Goal: Task Accomplishment & Management: Use online tool/utility

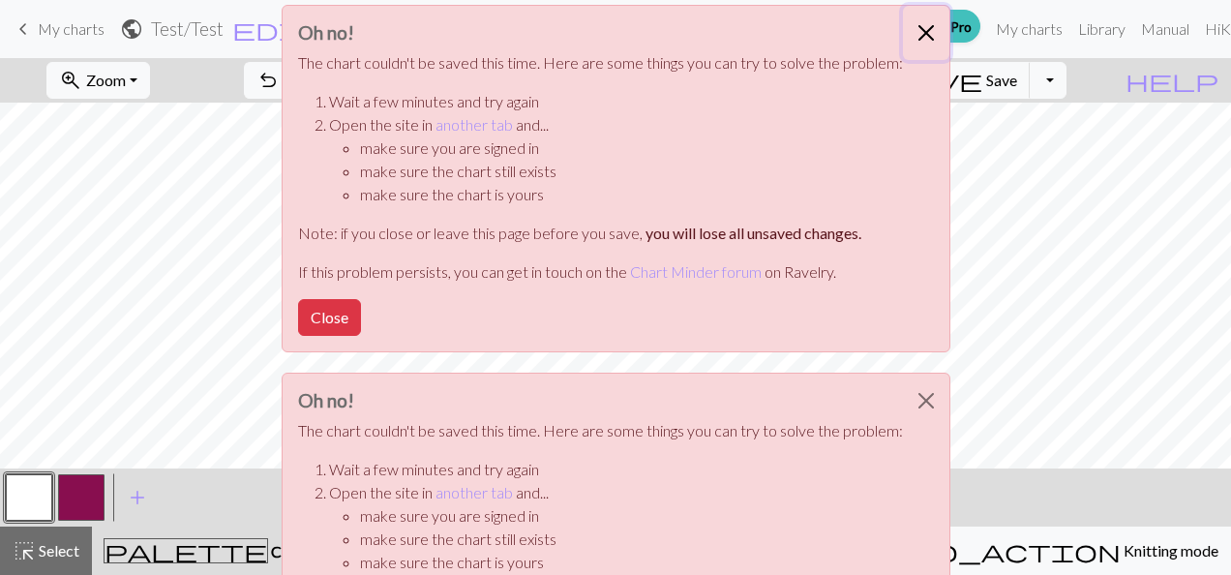
click at [917, 28] on button "Close" at bounding box center [926, 33] width 46 height 54
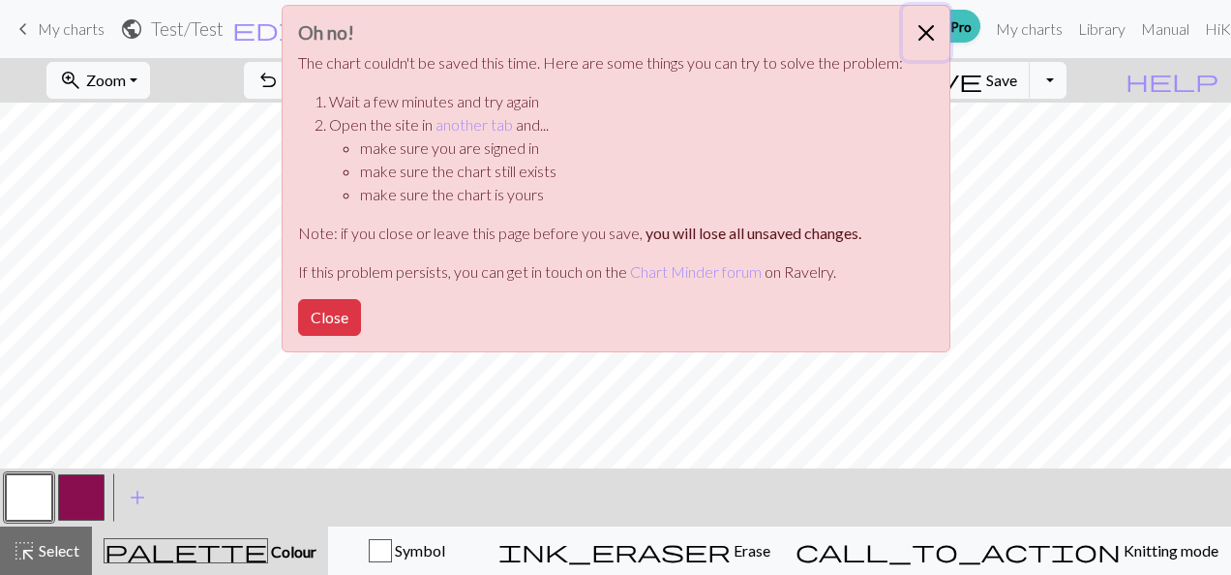
click at [921, 35] on button "Close" at bounding box center [926, 33] width 46 height 54
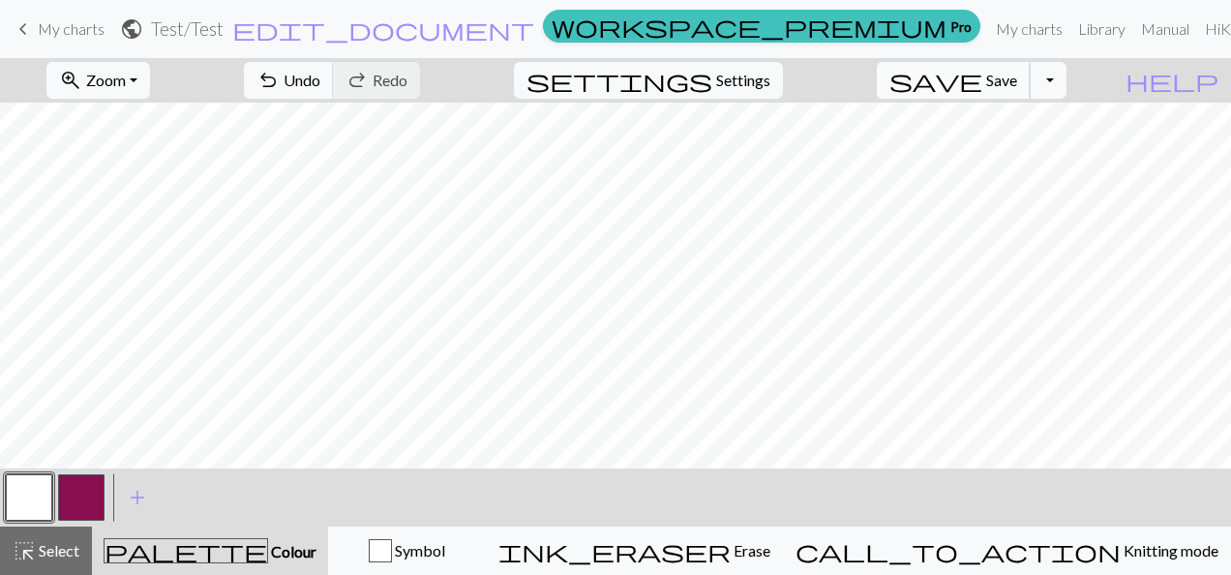
click at [1017, 75] on span "Save" at bounding box center [1001, 80] width 31 height 18
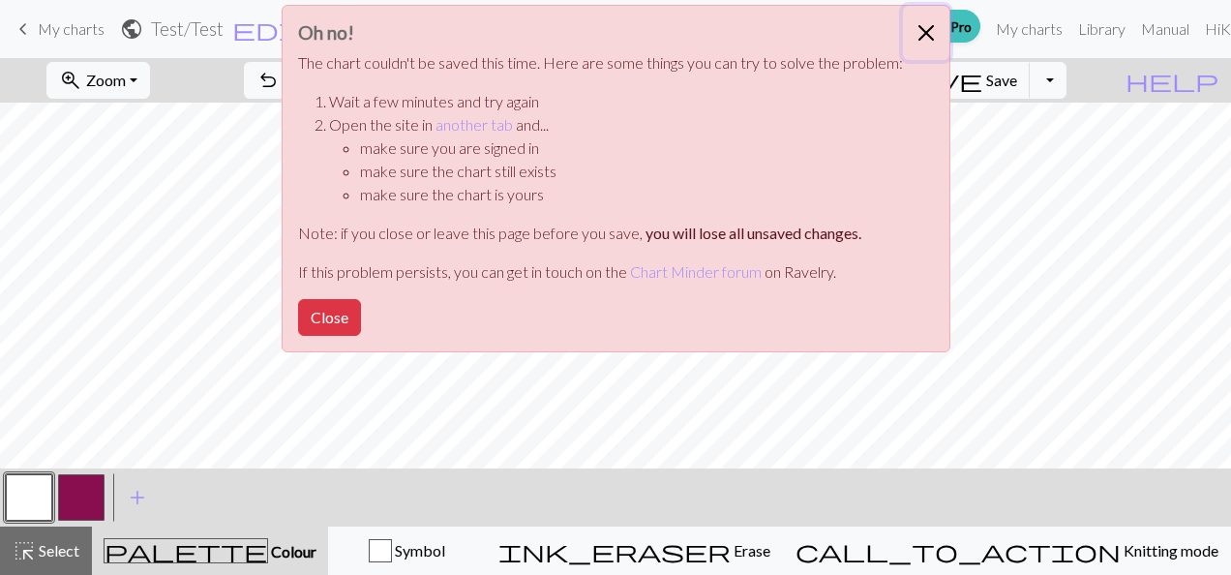
click at [923, 32] on button "Close" at bounding box center [926, 33] width 46 height 54
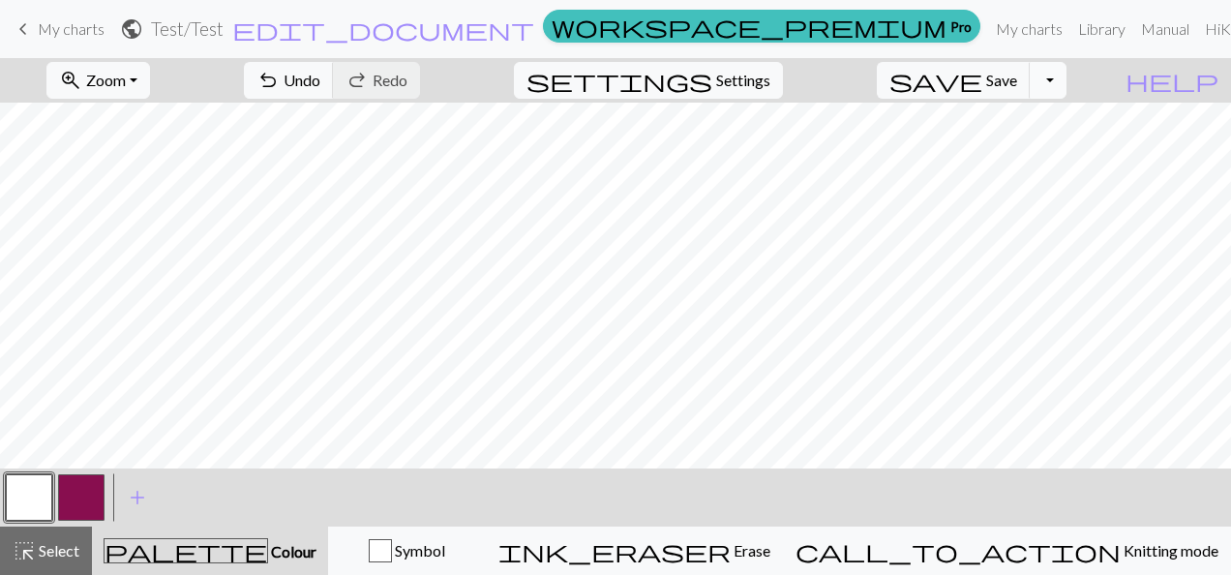
click at [1066, 79] on button "Toggle Dropdown" at bounding box center [1048, 80] width 37 height 37
click at [1015, 146] on button "save_alt Download" at bounding box center [905, 152] width 319 height 31
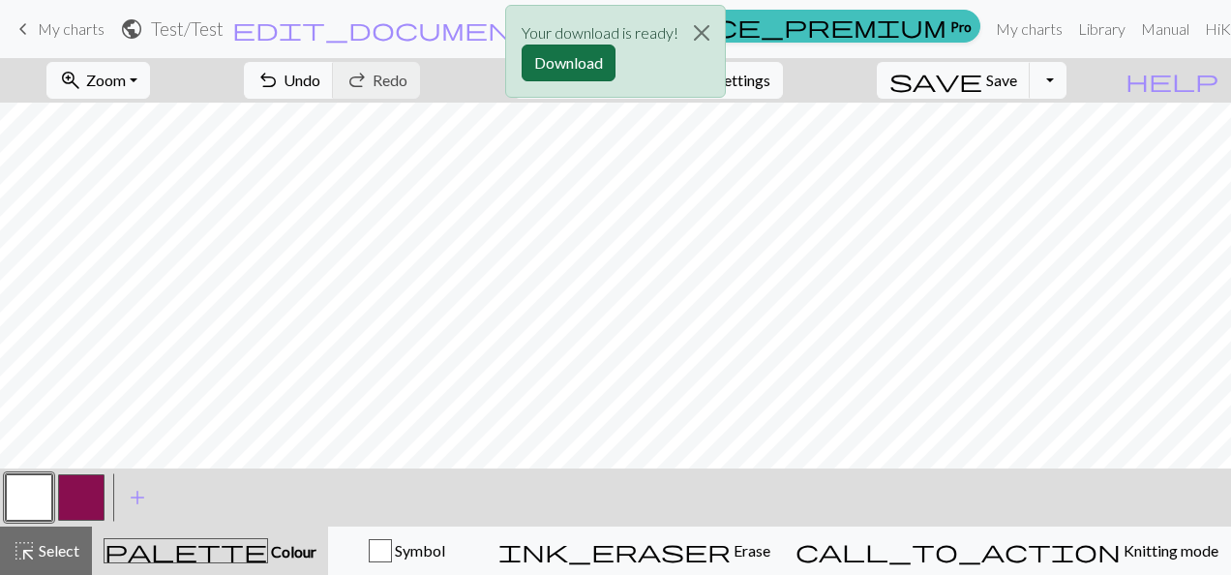
click at [567, 58] on button "Download" at bounding box center [569, 63] width 94 height 37
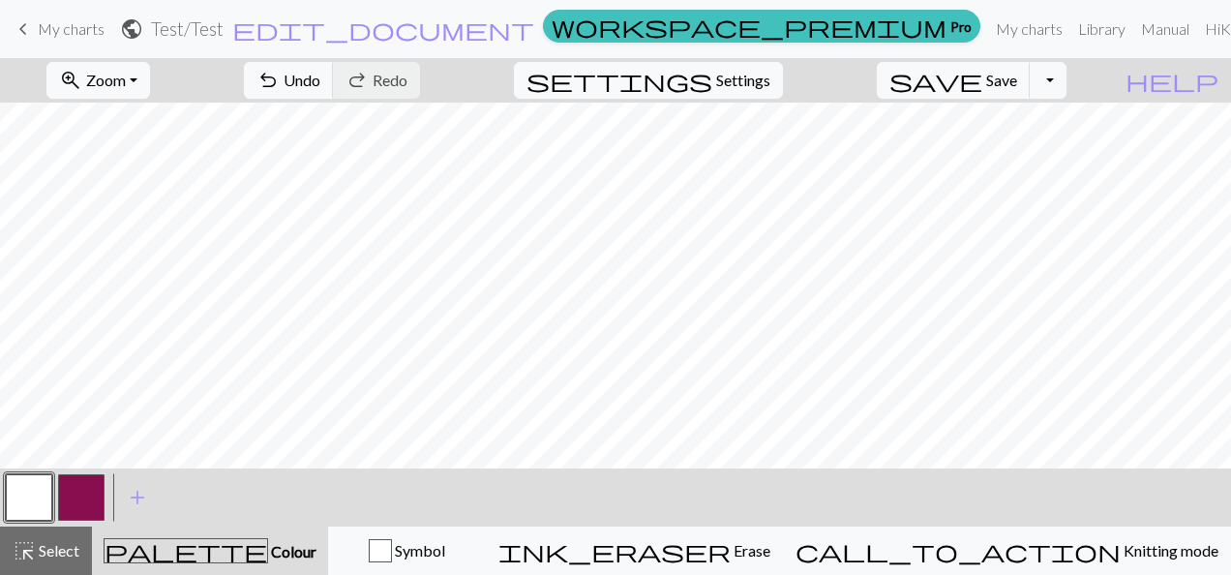
click at [635, 91] on div "zoom_in Zoom Zoom Fit all Fit width Fit height 50% 100% 150% 200% undo Undo Und…" at bounding box center [556, 80] width 1113 height 45
click at [1017, 84] on span "Save" at bounding box center [1001, 80] width 31 height 18
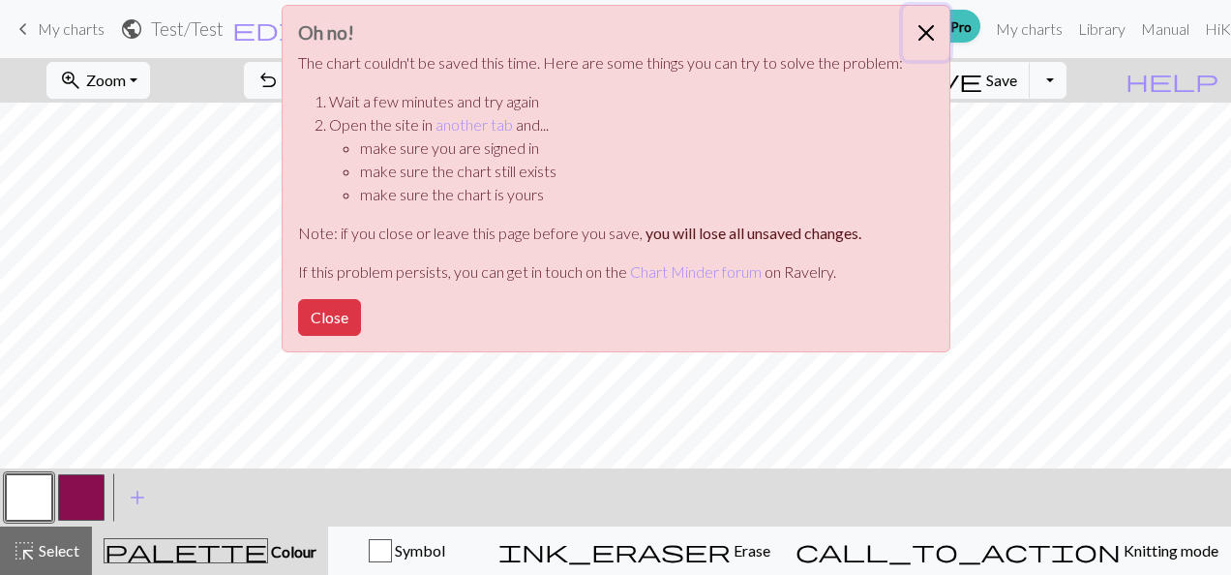
click at [923, 28] on button "Close" at bounding box center [926, 33] width 46 height 54
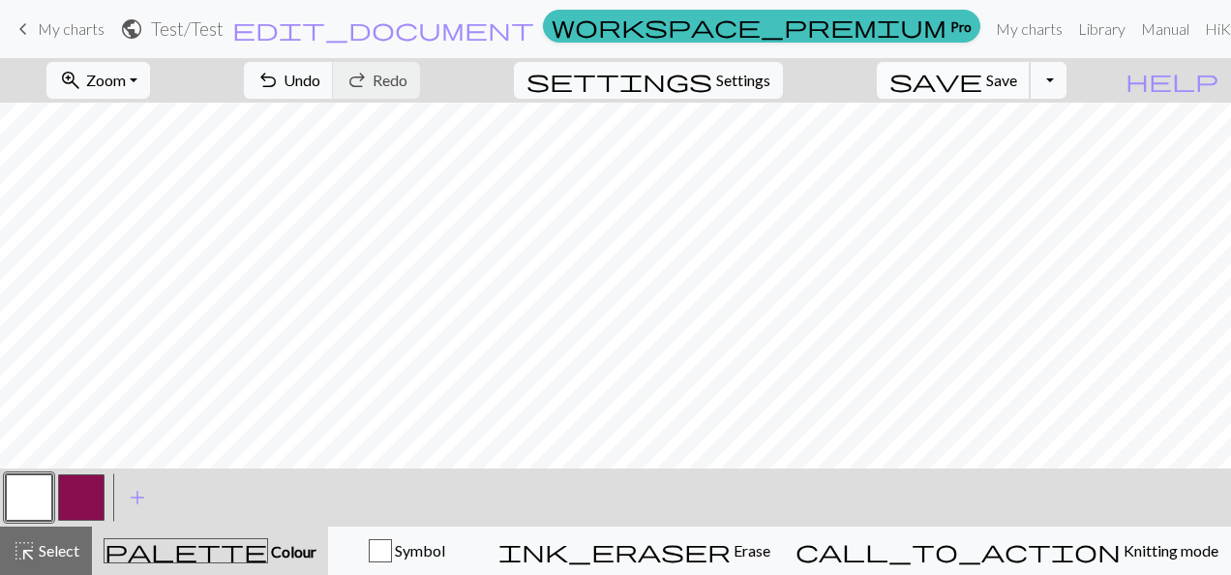
click at [1017, 86] on span "Save" at bounding box center [1001, 80] width 31 height 18
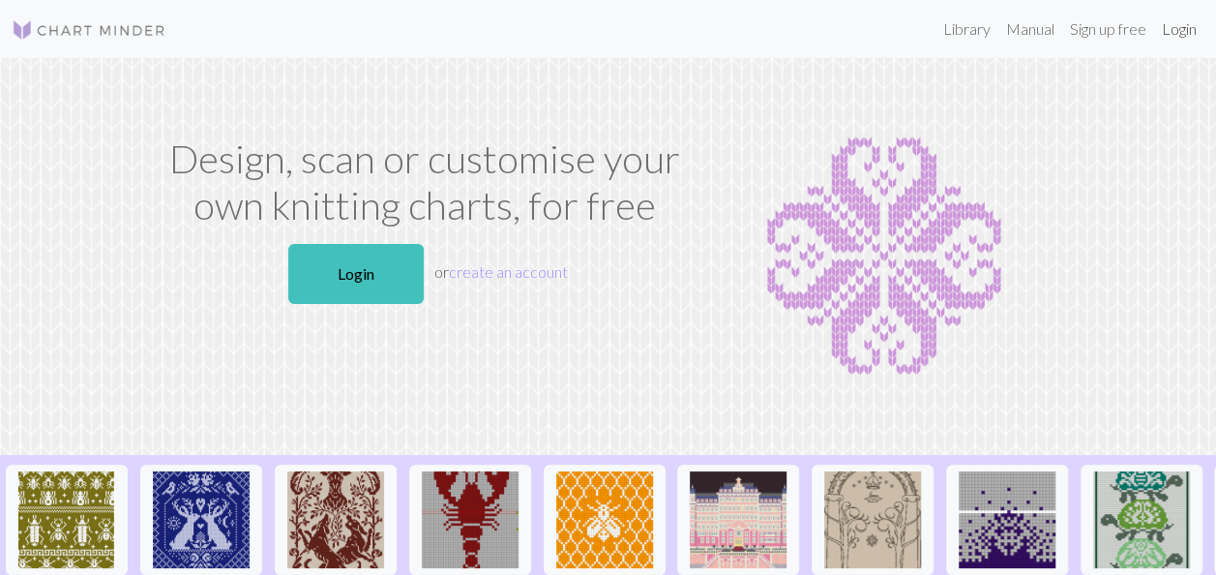
click at [1185, 32] on link "Login" at bounding box center [1179, 29] width 50 height 39
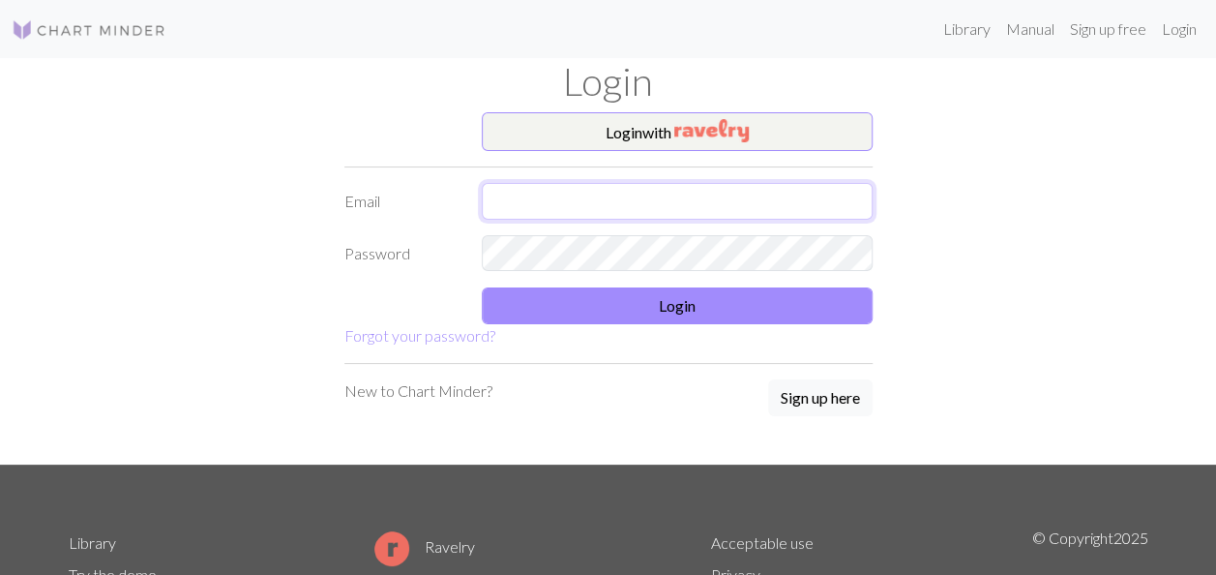
click at [619, 209] on input "text" at bounding box center [677, 201] width 391 height 37
type input "[EMAIL_ADDRESS][DOMAIN_NAME]"
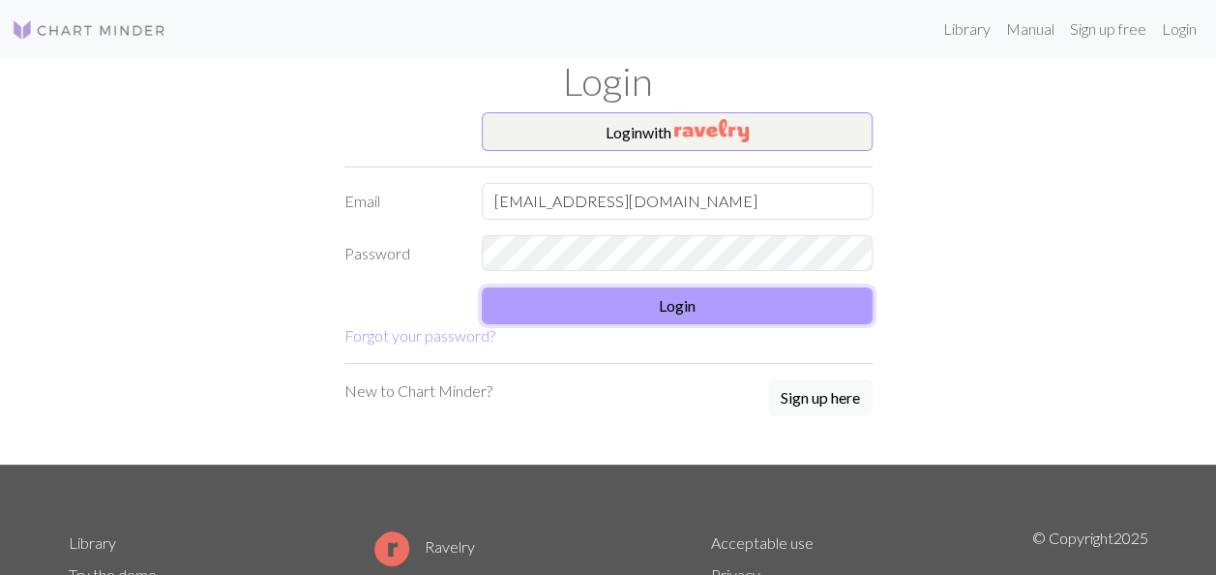
click at [681, 304] on button "Login" at bounding box center [677, 305] width 391 height 37
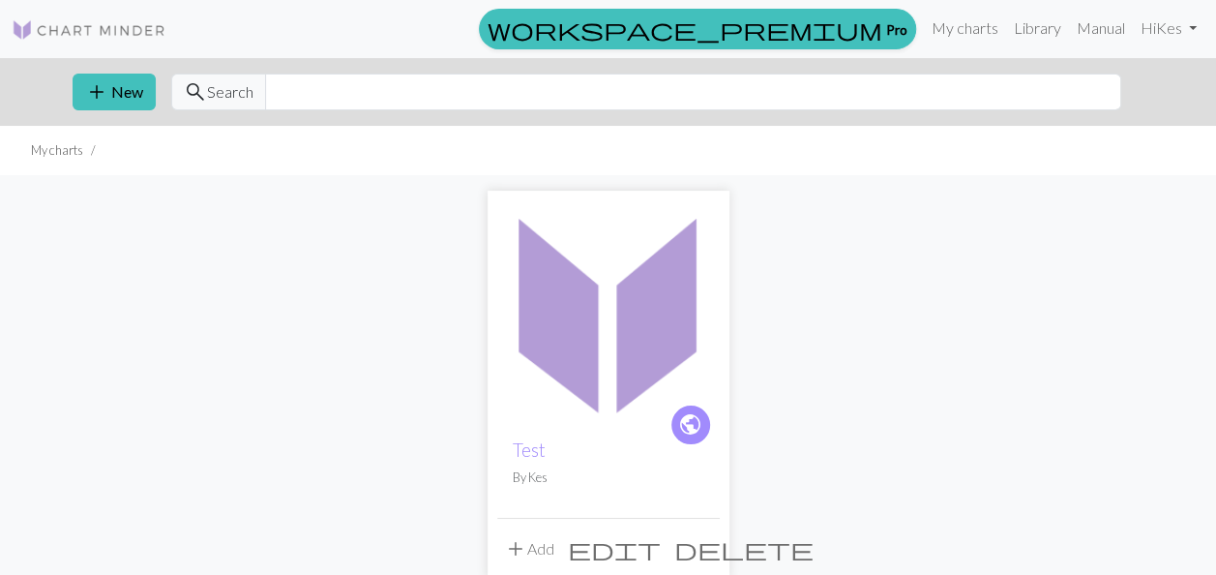
click at [604, 296] on img at bounding box center [608, 311] width 223 height 223
